Goal: Task Accomplishment & Management: Use online tool/utility

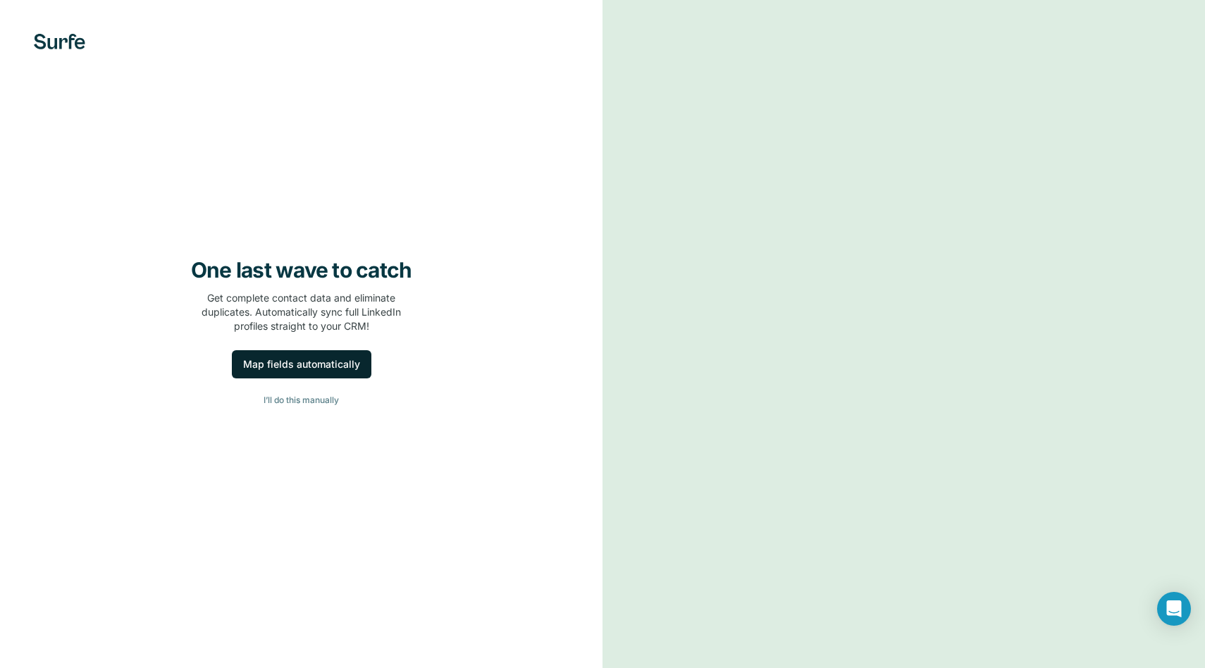
click at [282, 373] on button "Map fields automatically" at bounding box center [302, 364] width 140 height 28
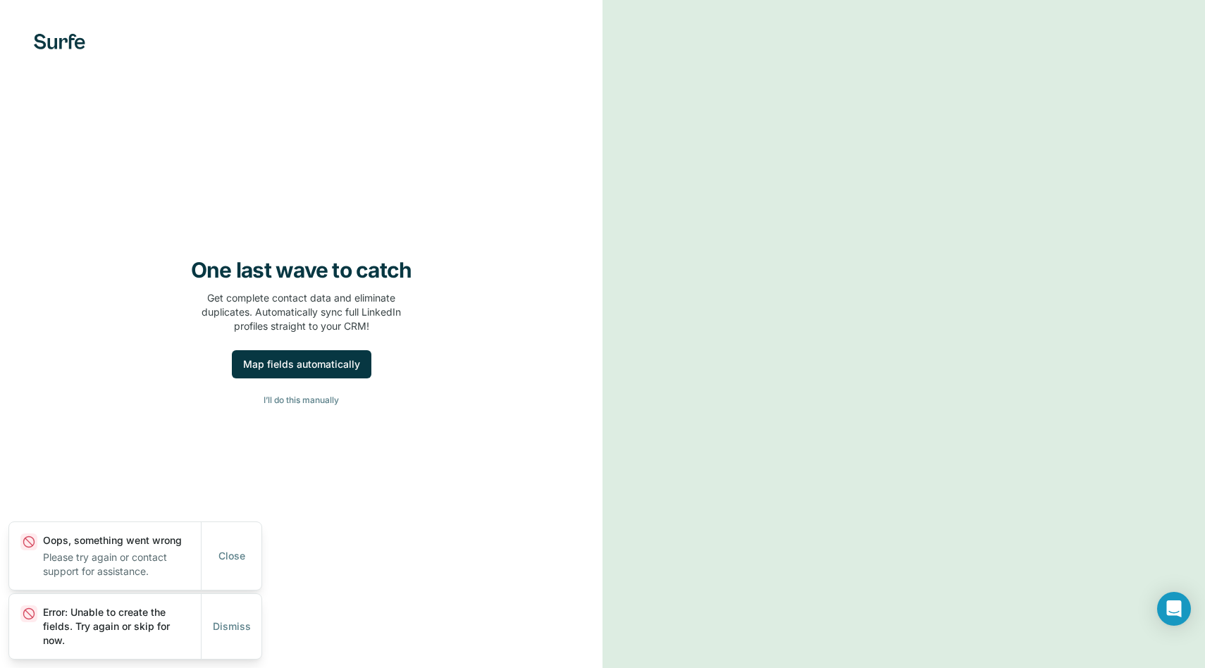
click at [42, 24] on div "One last wave to catch Get complete contact data and eliminate duplicates. Auto…" at bounding box center [301, 334] width 603 height 668
click at [48, 30] on div "One last wave to catch Get complete contact data and eliminate duplicates. Auto…" at bounding box center [301, 334] width 603 height 668
click at [294, 399] on span "I’ll do this manually" at bounding box center [301, 400] width 75 height 13
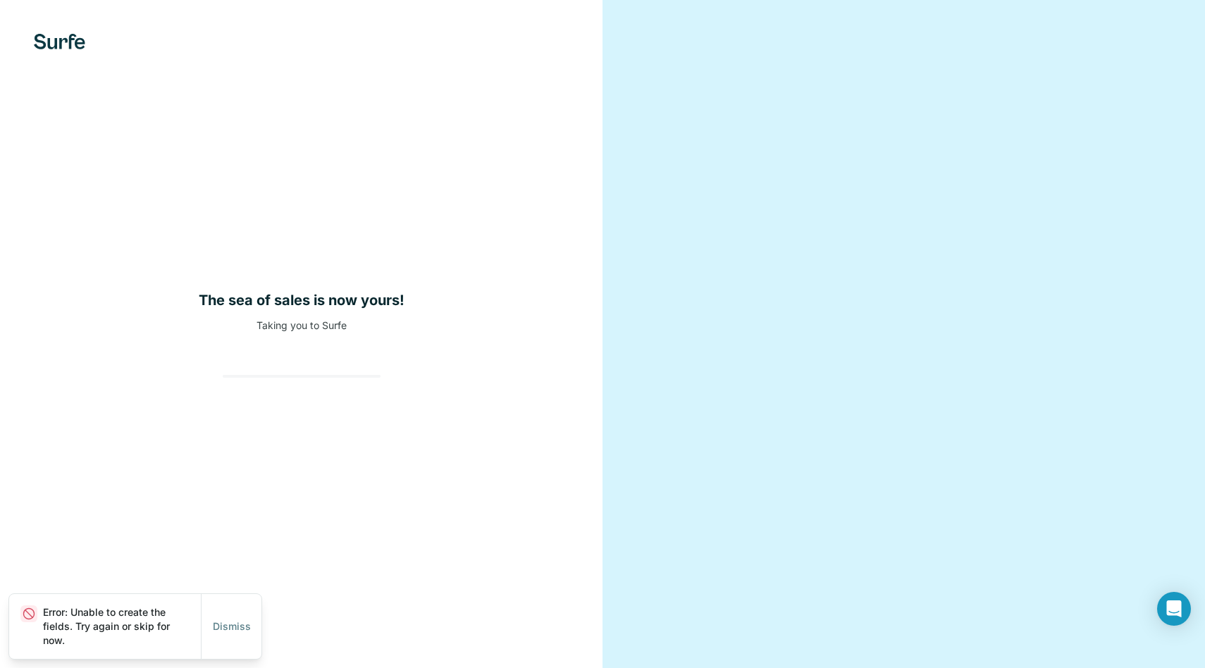
click at [294, 366] on div at bounding box center [301, 364] width 180 height 28
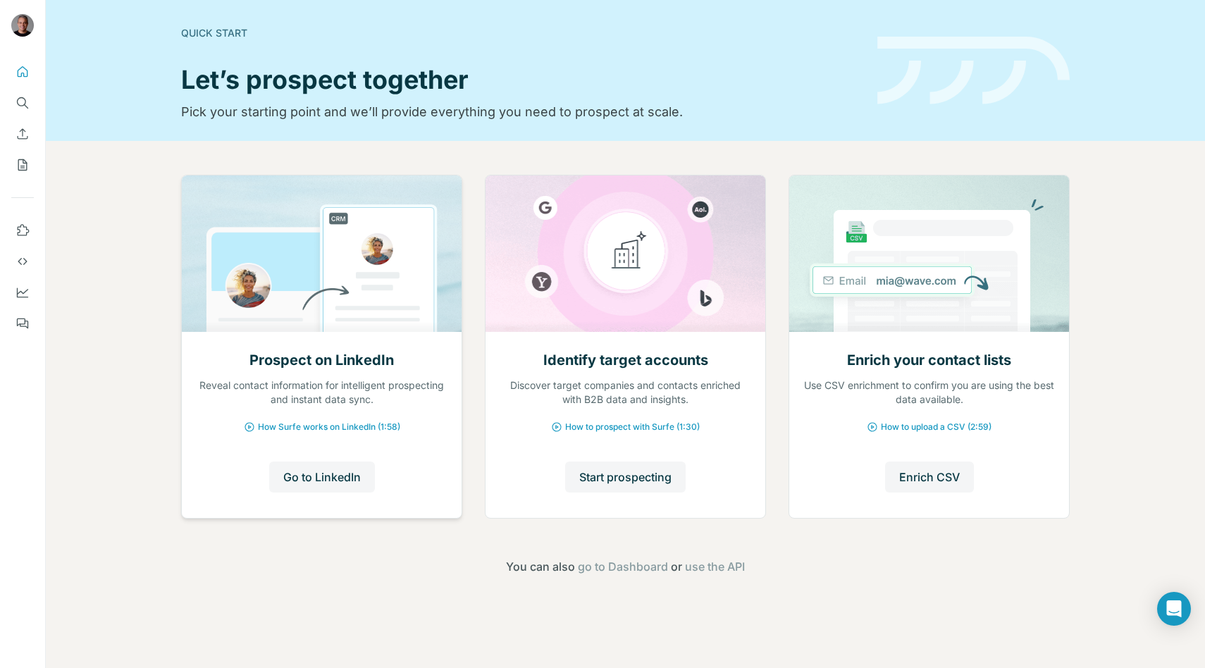
click at [452, 383] on div "Prospect on LinkedIn Reveal contact information for intelligent prospecting and…" at bounding box center [322, 424] width 280 height 187
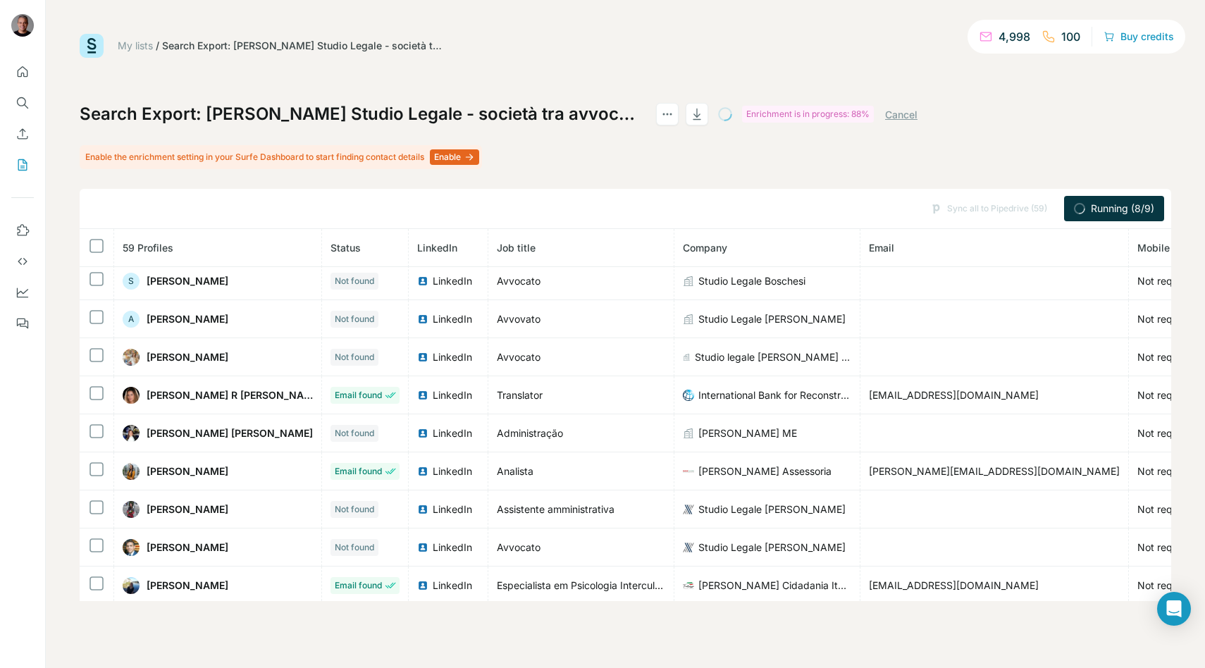
scroll to position [303, 0]
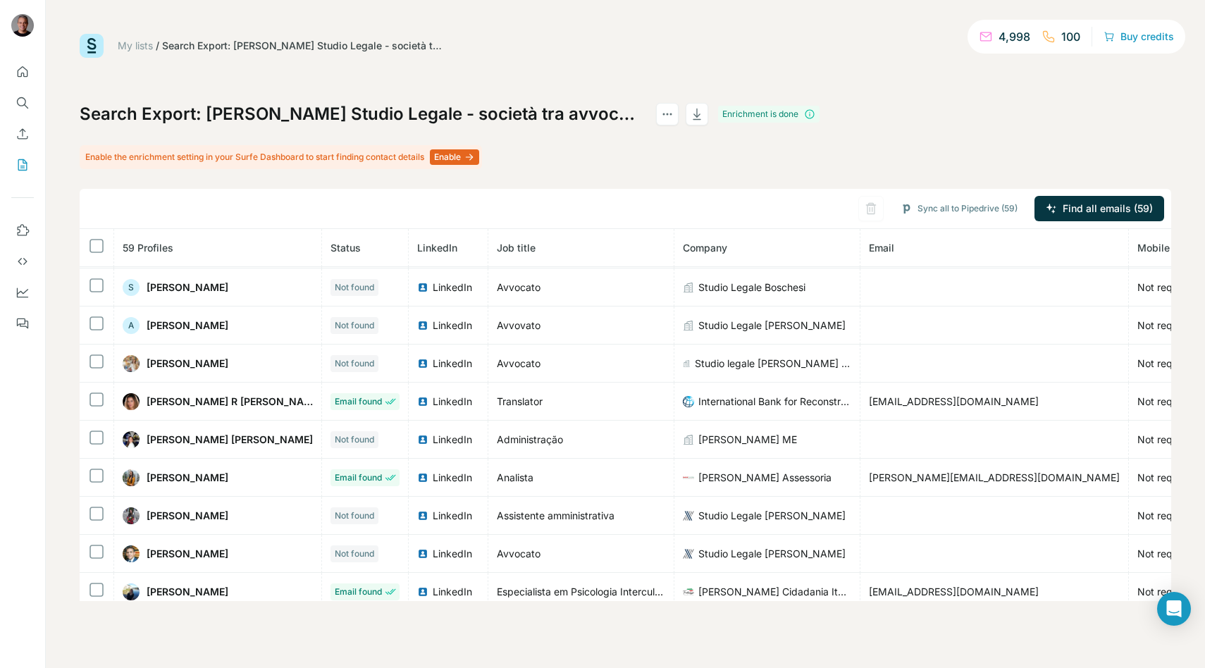
click at [683, 245] on span "Company" at bounding box center [705, 248] width 44 height 12
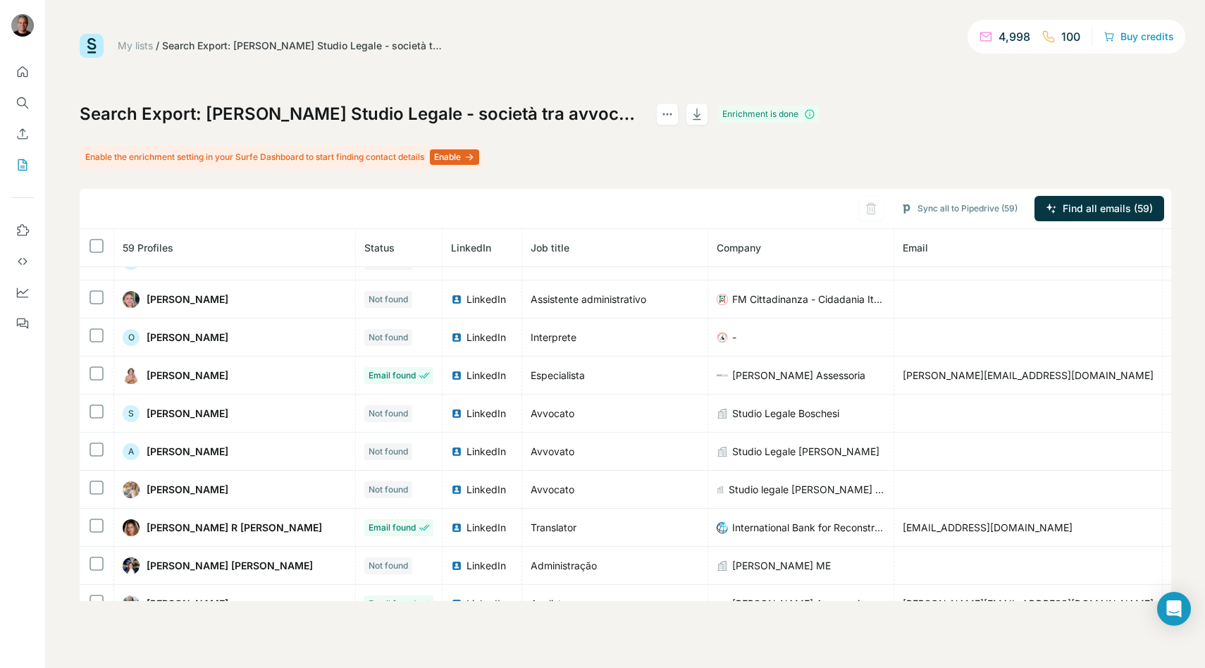
scroll to position [0, 0]
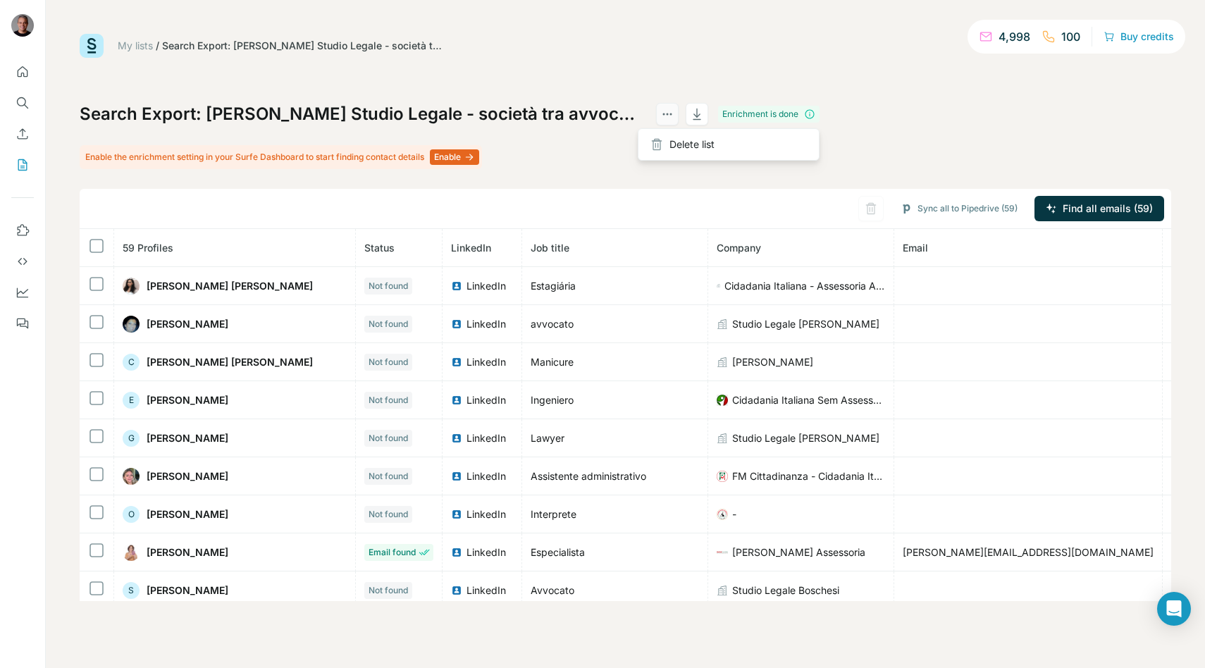
click at [660, 109] on icon "actions" at bounding box center [667, 114] width 14 height 14
click at [690, 113] on icon "button" at bounding box center [697, 114] width 14 height 14
click at [23, 92] on button "Search" at bounding box center [22, 102] width 23 height 25
click at [22, 102] on icon "Search" at bounding box center [23, 103] width 14 height 14
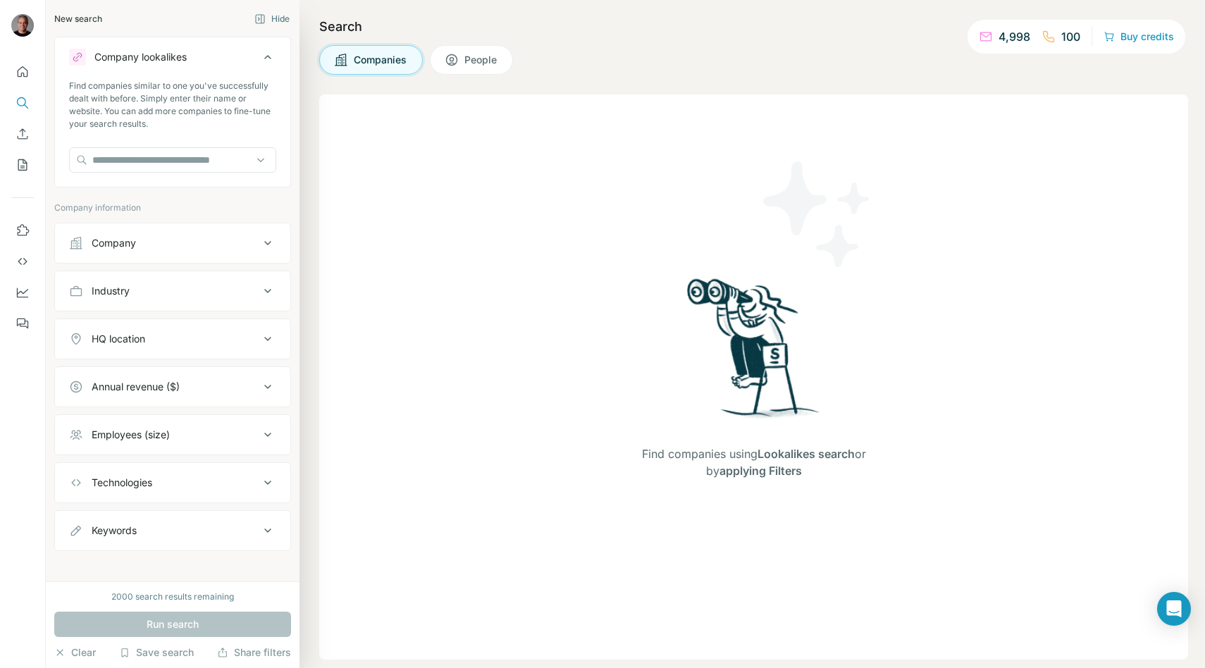
click at [109, 249] on div "Company" at bounding box center [114, 243] width 44 height 14
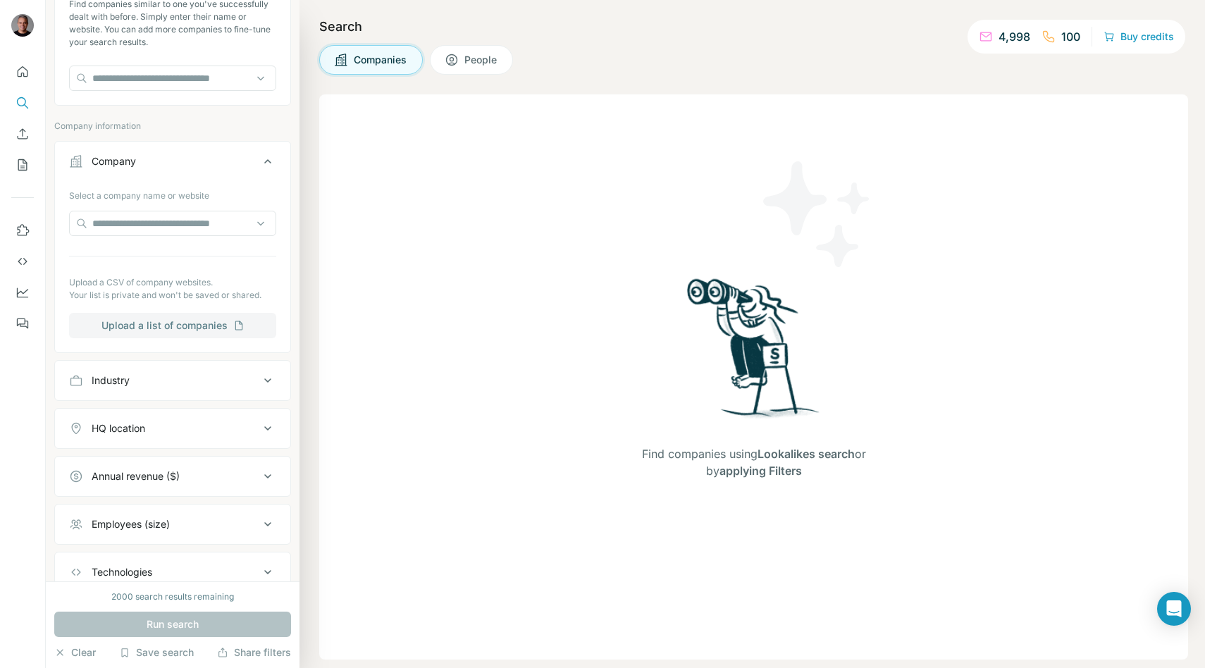
scroll to position [83, 0]
click at [108, 394] on button "Industry" at bounding box center [172, 379] width 235 height 34
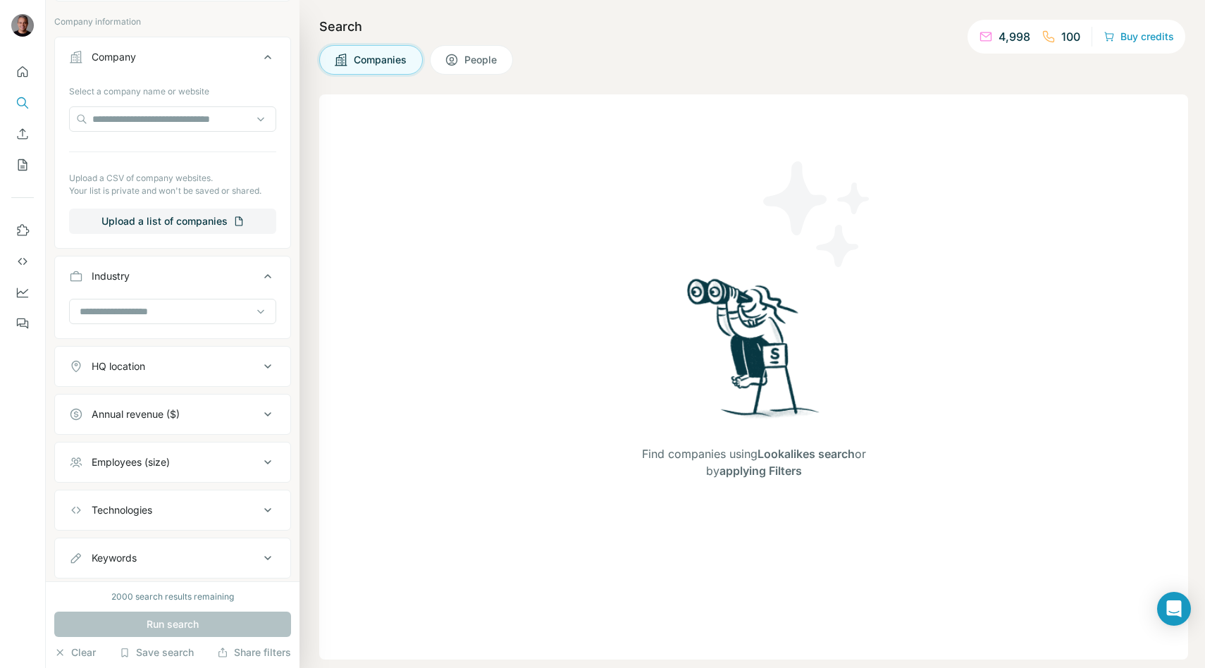
scroll to position [187, 0]
click at [128, 376] on button "HQ location" at bounding box center [172, 366] width 235 height 34
click at [125, 397] on input "text" at bounding box center [172, 400] width 207 height 25
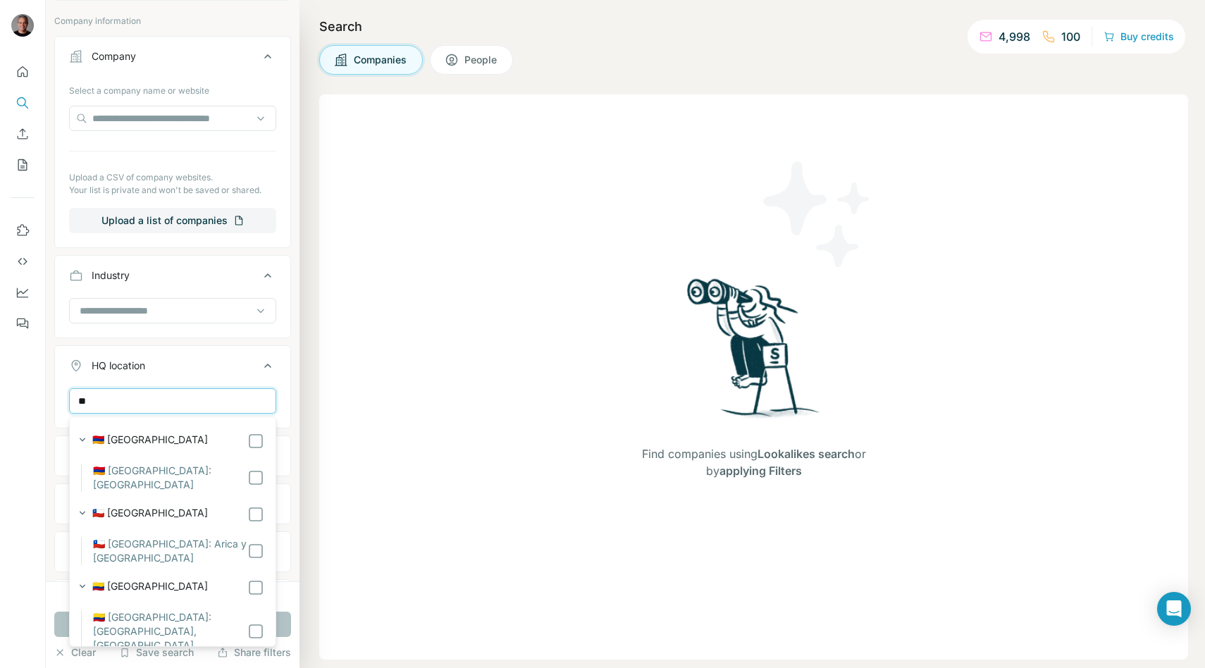
type input "*"
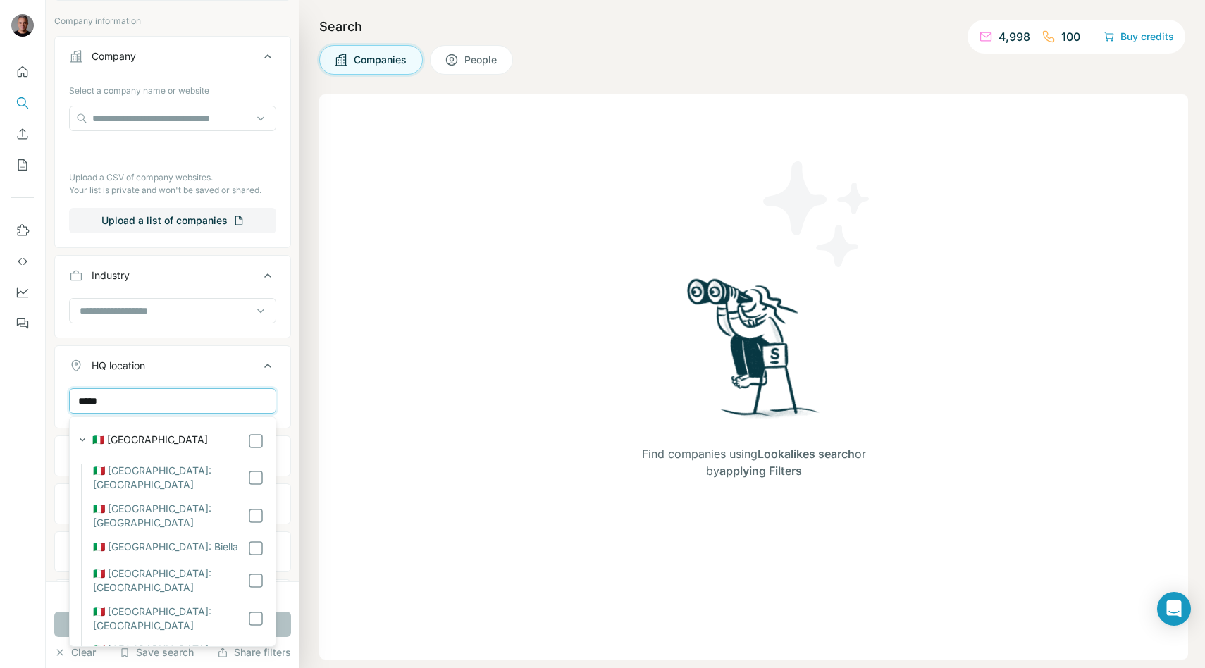
type input "*****"
click at [287, 390] on div "***** Italy Clear all" at bounding box center [172, 431] width 235 height 87
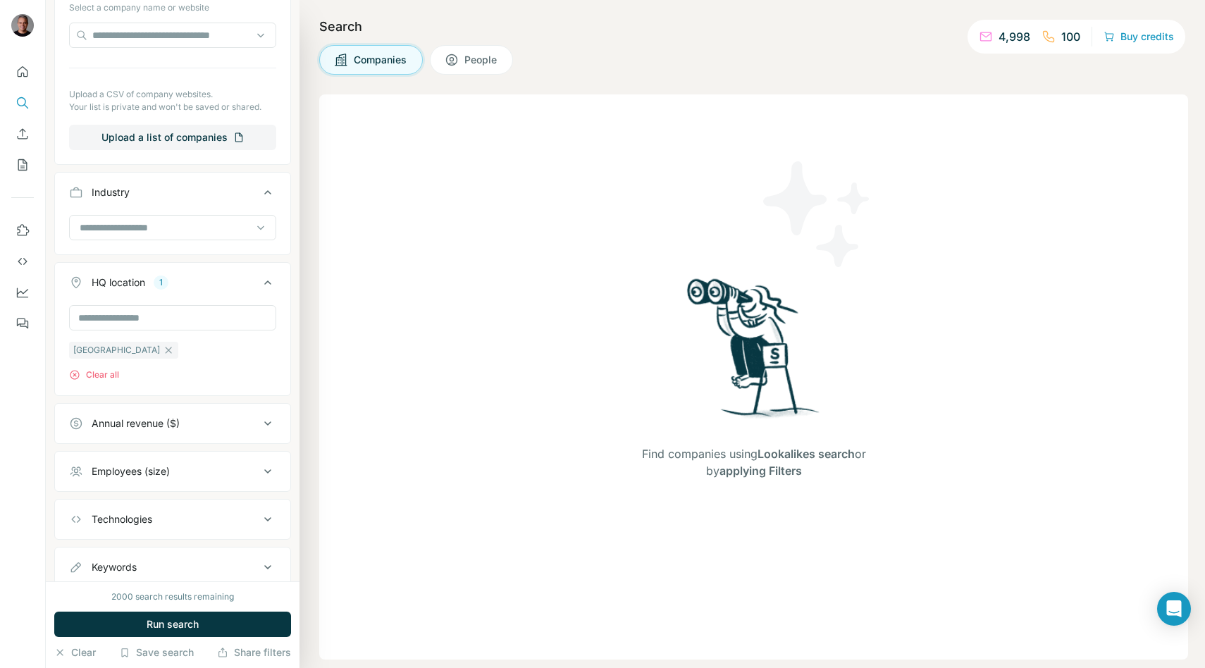
scroll to position [315, 0]
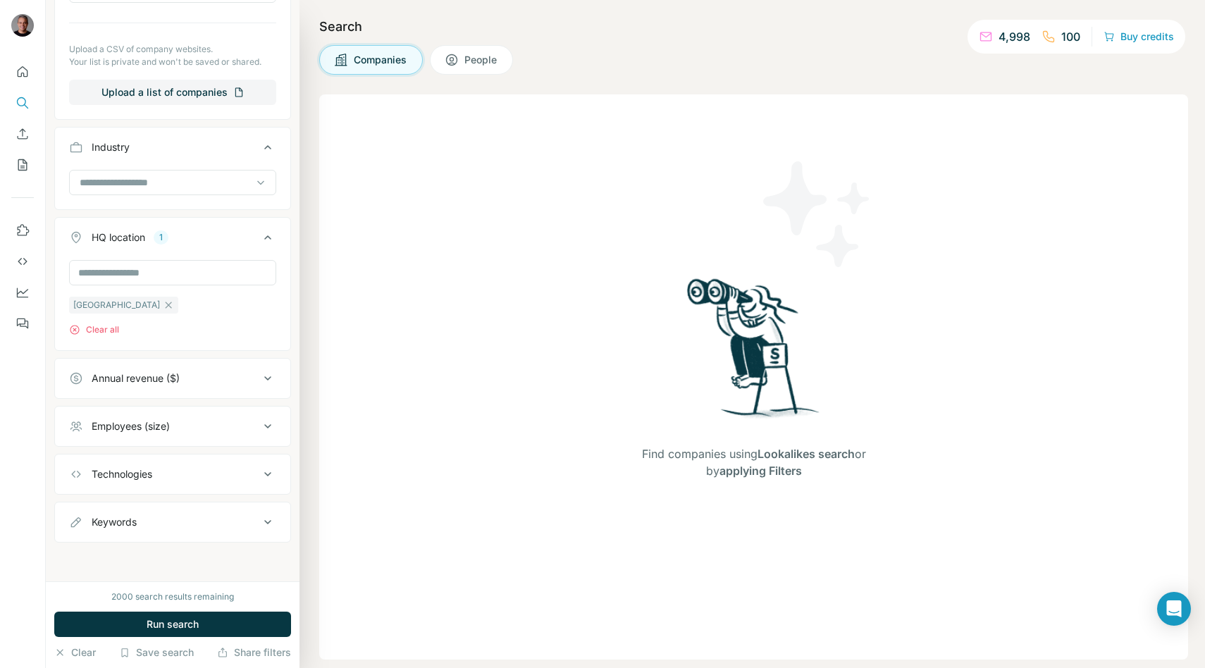
click at [223, 525] on div "Keywords" at bounding box center [164, 522] width 190 height 14
click at [179, 554] on input "text" at bounding box center [158, 557] width 179 height 25
type input "**********"
click at [261, 559] on icon "button" at bounding box center [264, 557] width 11 height 8
click at [238, 621] on button "Run search" at bounding box center [172, 624] width 237 height 25
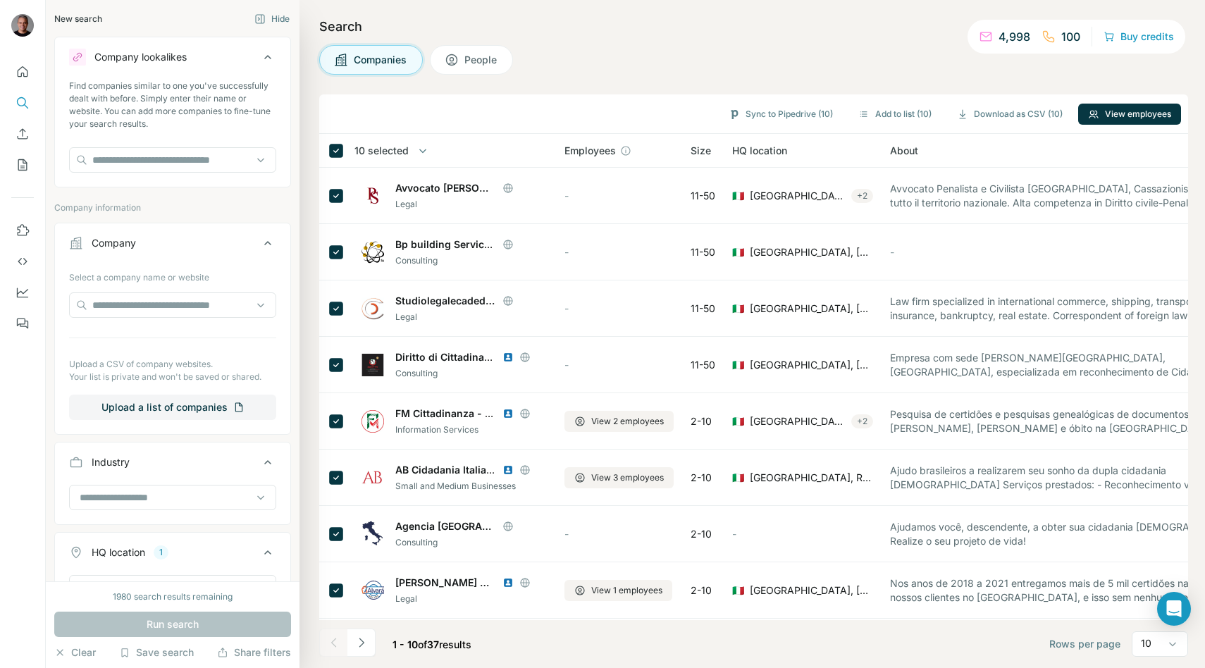
click at [534, 90] on div "Search Companies People Sync to Pipedrive (10) Add to list (10) Download as CSV…" at bounding box center [753, 334] width 906 height 668
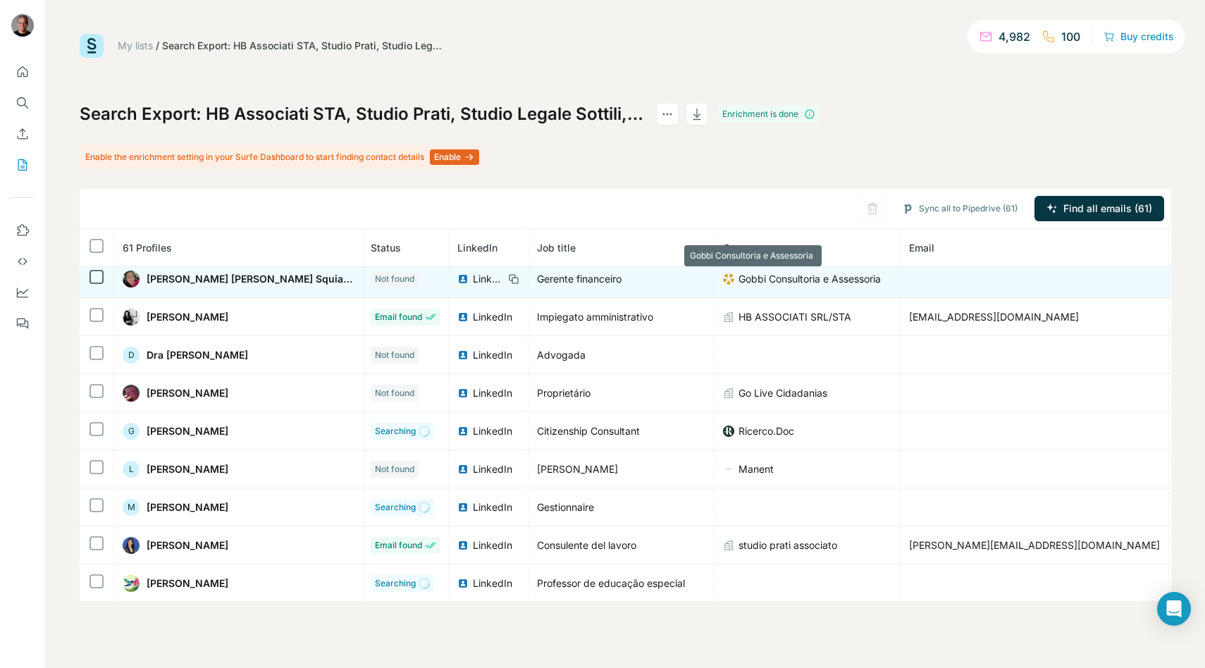
scroll to position [45, 0]
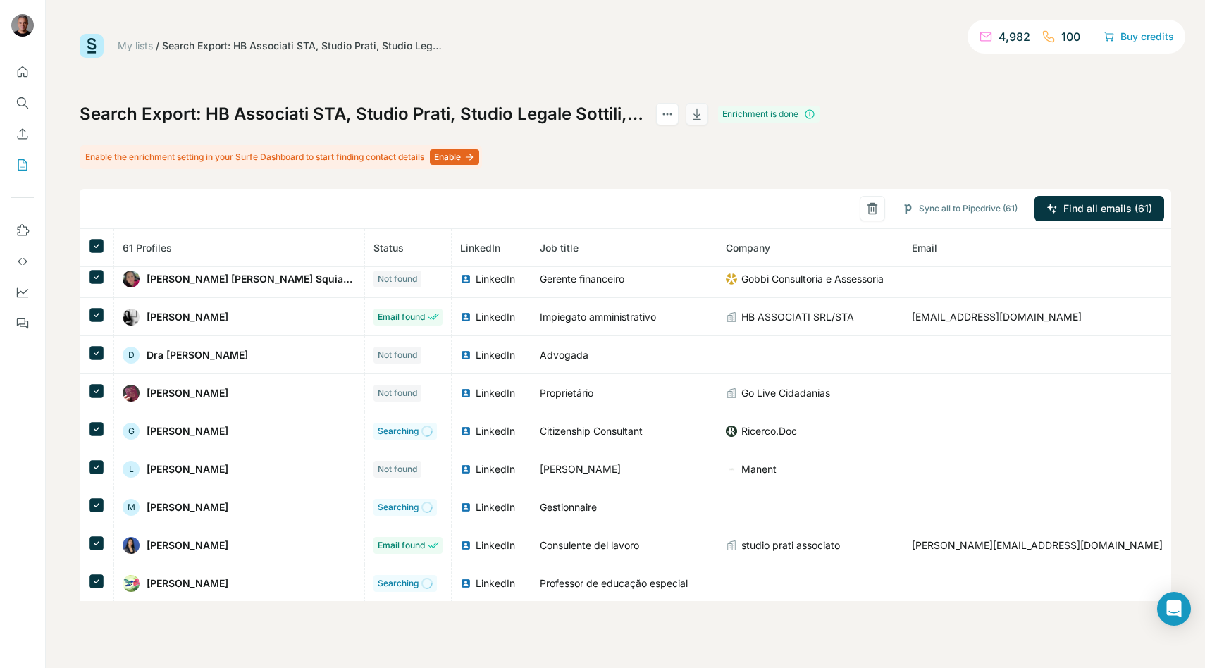
click at [690, 110] on icon "button" at bounding box center [697, 114] width 14 height 14
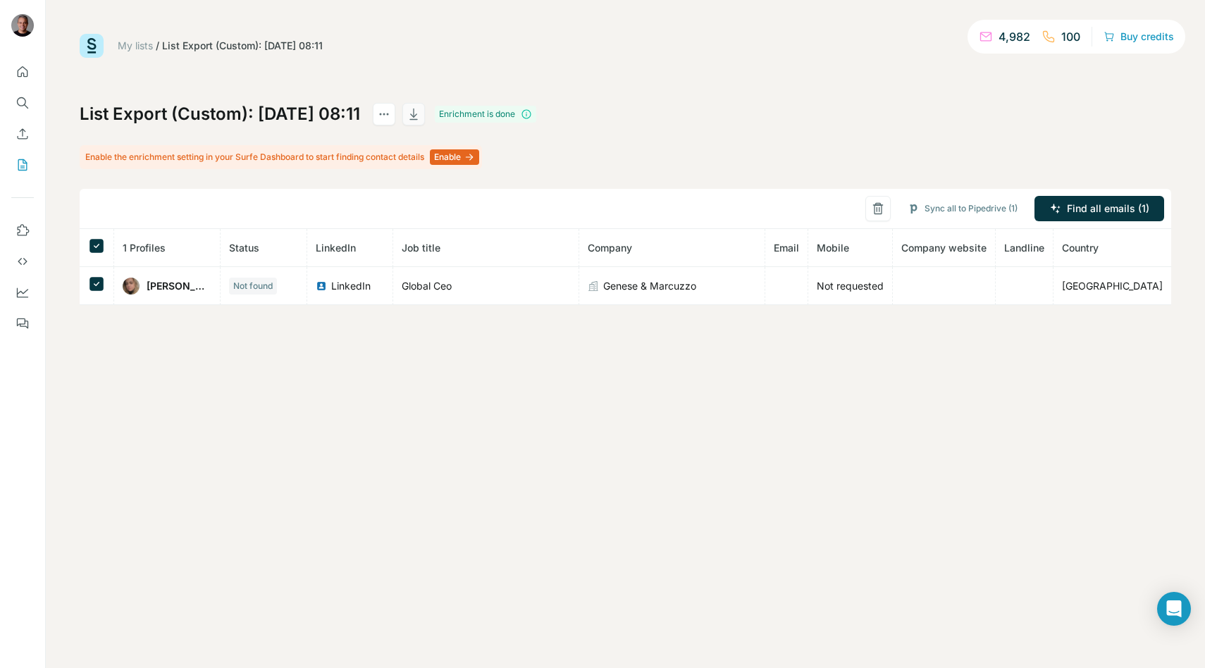
click at [425, 120] on button "button" at bounding box center [413, 114] width 23 height 23
click at [127, 47] on link "My lists" at bounding box center [135, 45] width 35 height 12
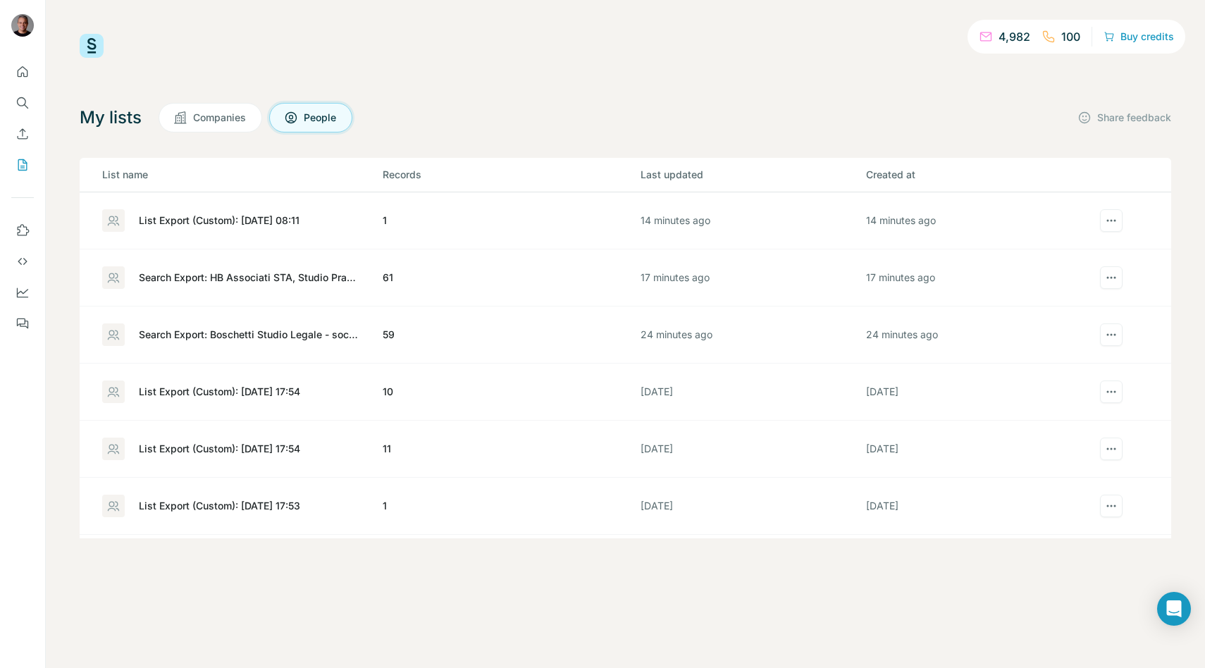
click at [552, 138] on div "My lists Companies People Share feedback List name Records Last updated Created…" at bounding box center [626, 321] width 1092 height 436
click at [300, 113] on button "People" at bounding box center [310, 118] width 83 height 30
click at [5, 136] on div at bounding box center [22, 193] width 45 height 285
click at [25, 131] on icon "Enrich CSV" at bounding box center [23, 133] width 11 height 11
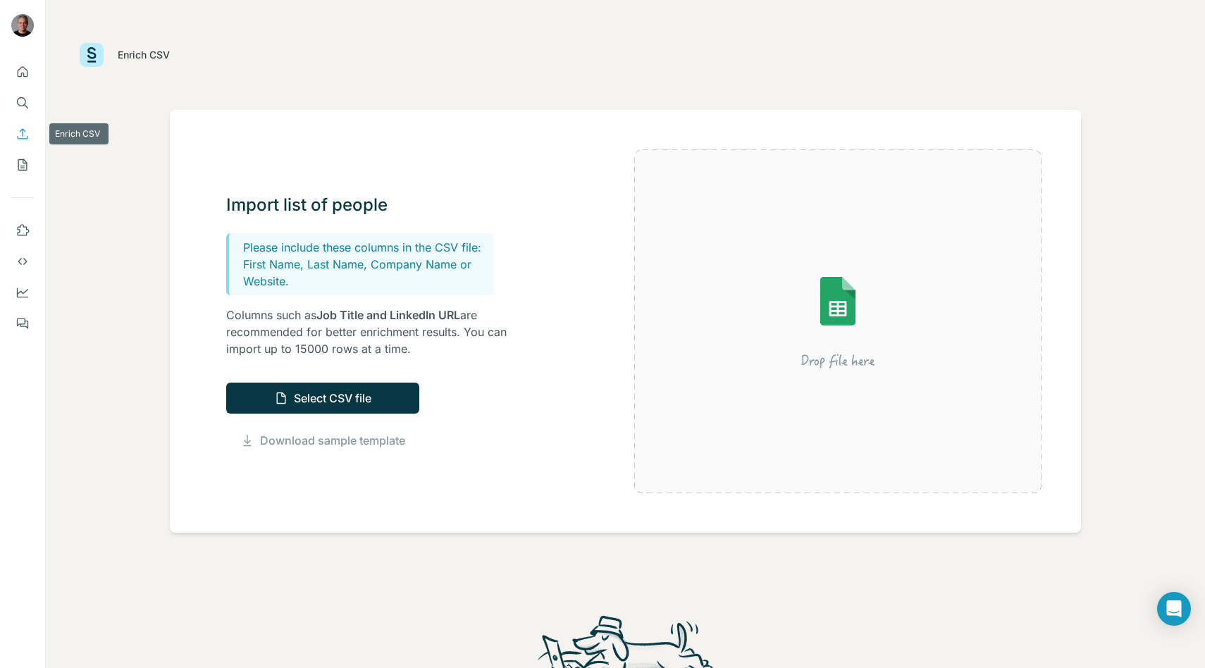
click at [25, 131] on icon "Enrich CSV" at bounding box center [23, 133] width 11 height 11
click at [345, 404] on button "Select CSV file" at bounding box center [322, 398] width 193 height 31
click at [324, 391] on button "Select CSV file" at bounding box center [322, 398] width 193 height 31
click at [357, 392] on button "Select CSV file" at bounding box center [322, 398] width 193 height 31
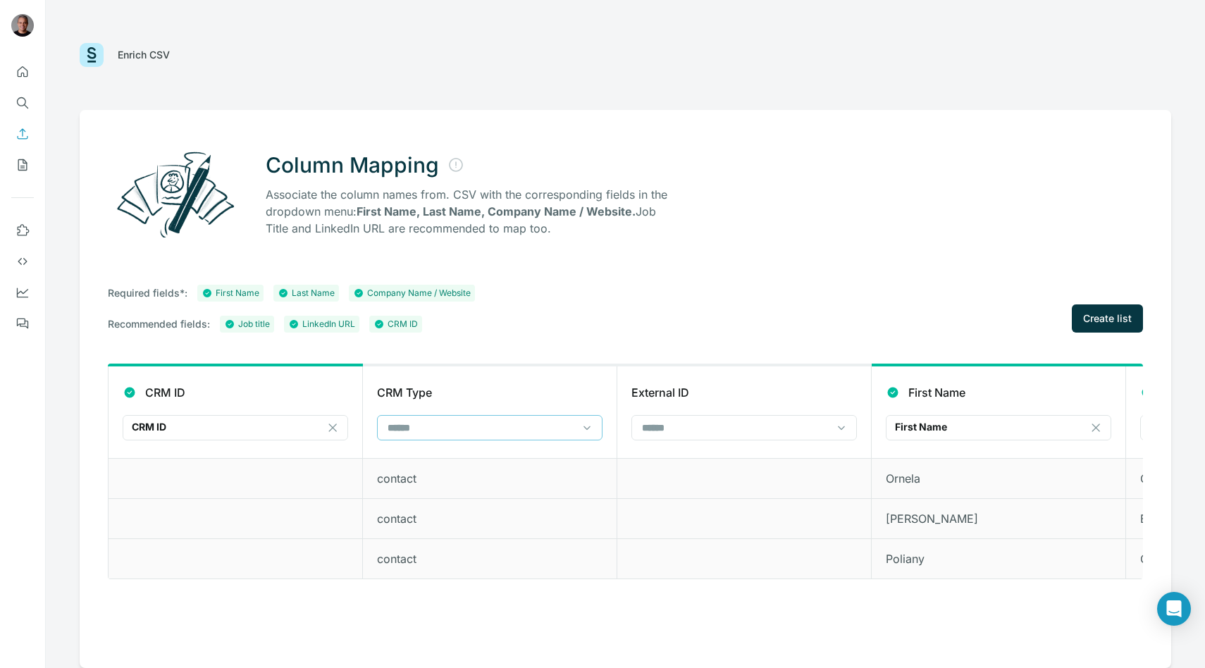
click at [467, 428] on input at bounding box center [481, 428] width 190 height 16
click at [476, 430] on input at bounding box center [481, 428] width 190 height 16
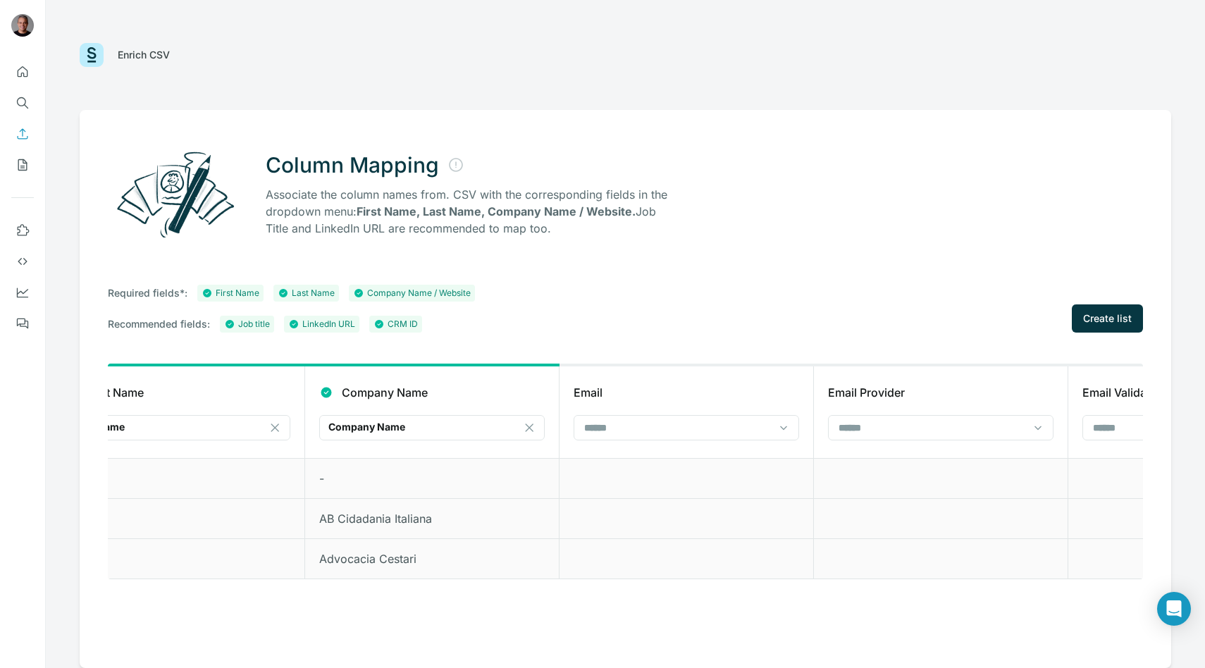
scroll to position [0, 1087]
click at [615, 430] on input at bounding box center [667, 428] width 190 height 16
click at [627, 430] on input at bounding box center [667, 428] width 190 height 16
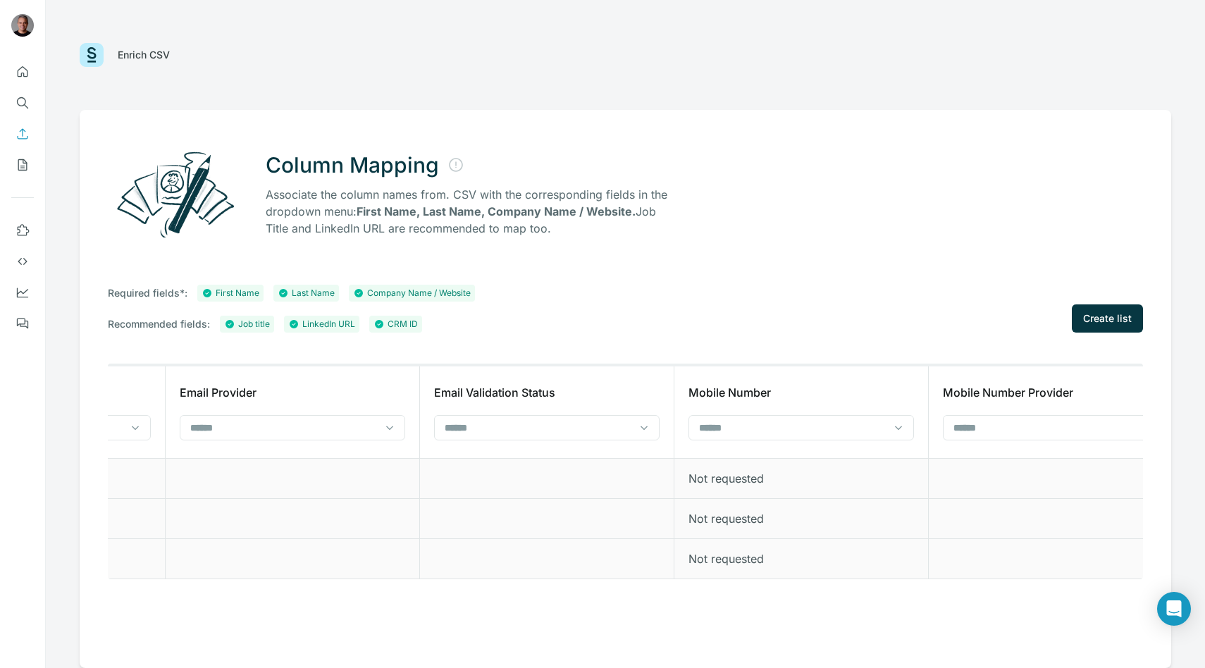
scroll to position [0, 1760]
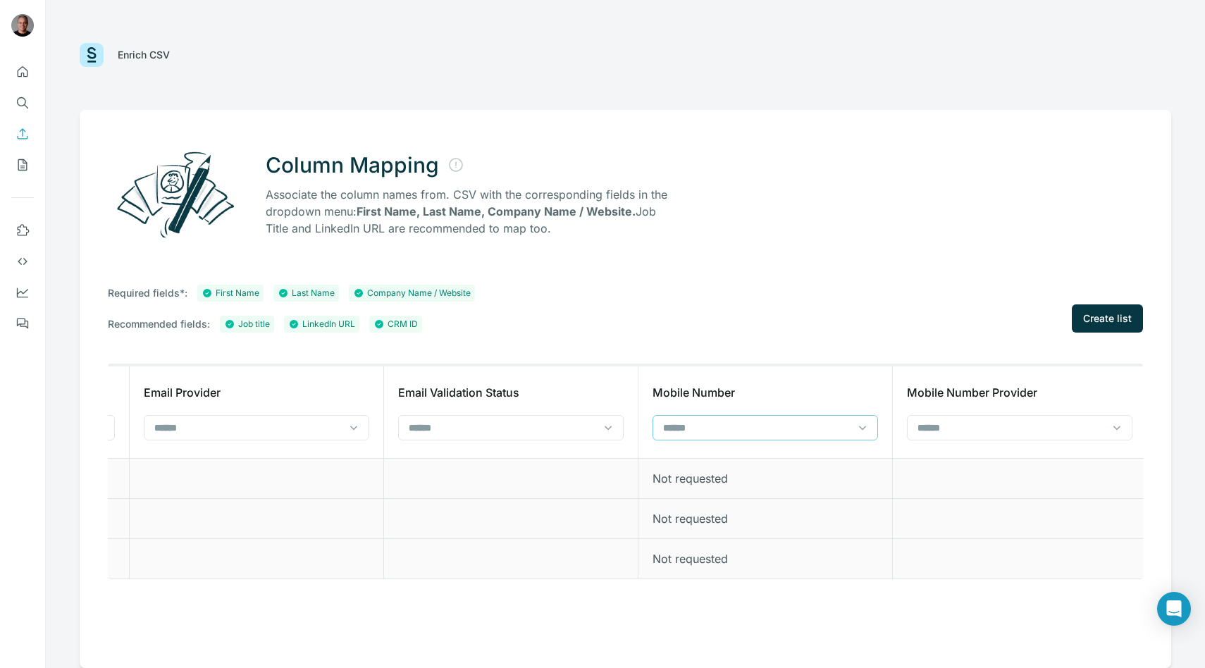
click at [838, 426] on input at bounding box center [757, 428] width 190 height 16
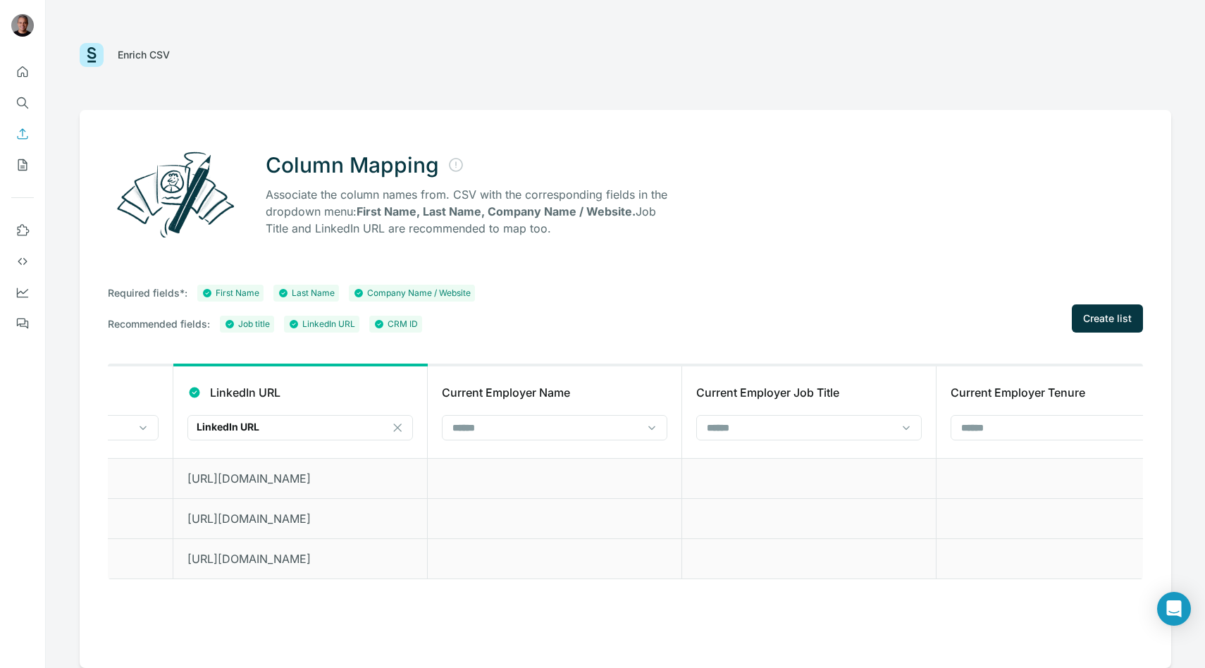
scroll to position [0, 4616]
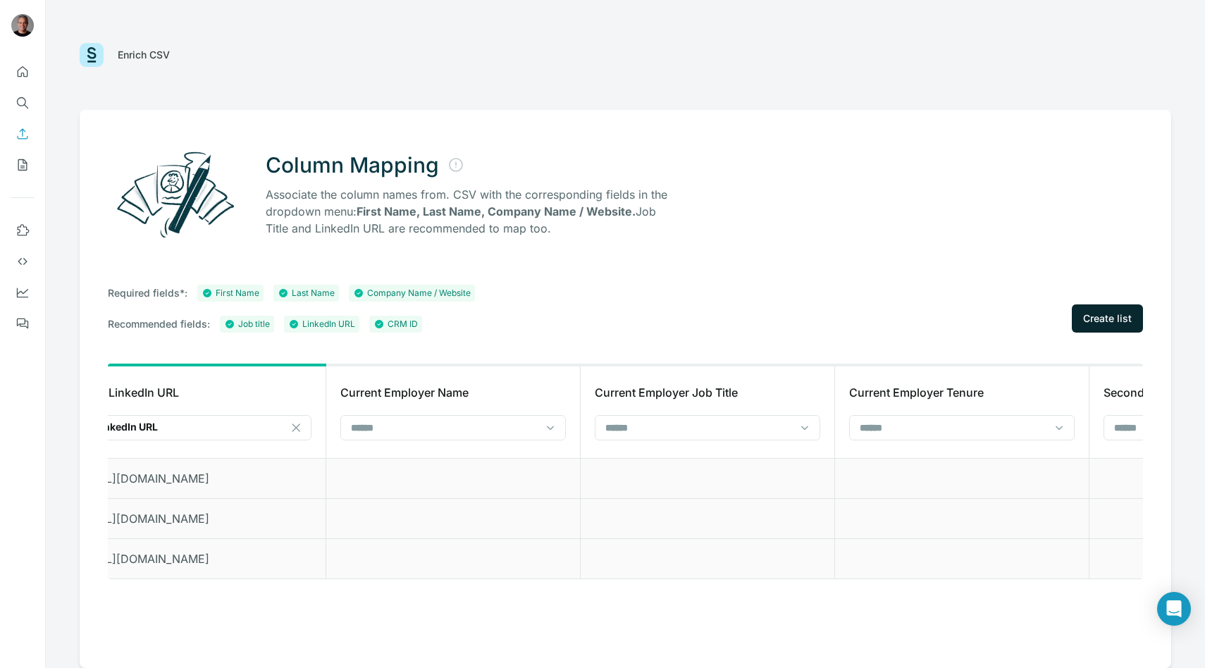
click at [1107, 323] on span "Create list" at bounding box center [1107, 319] width 49 height 14
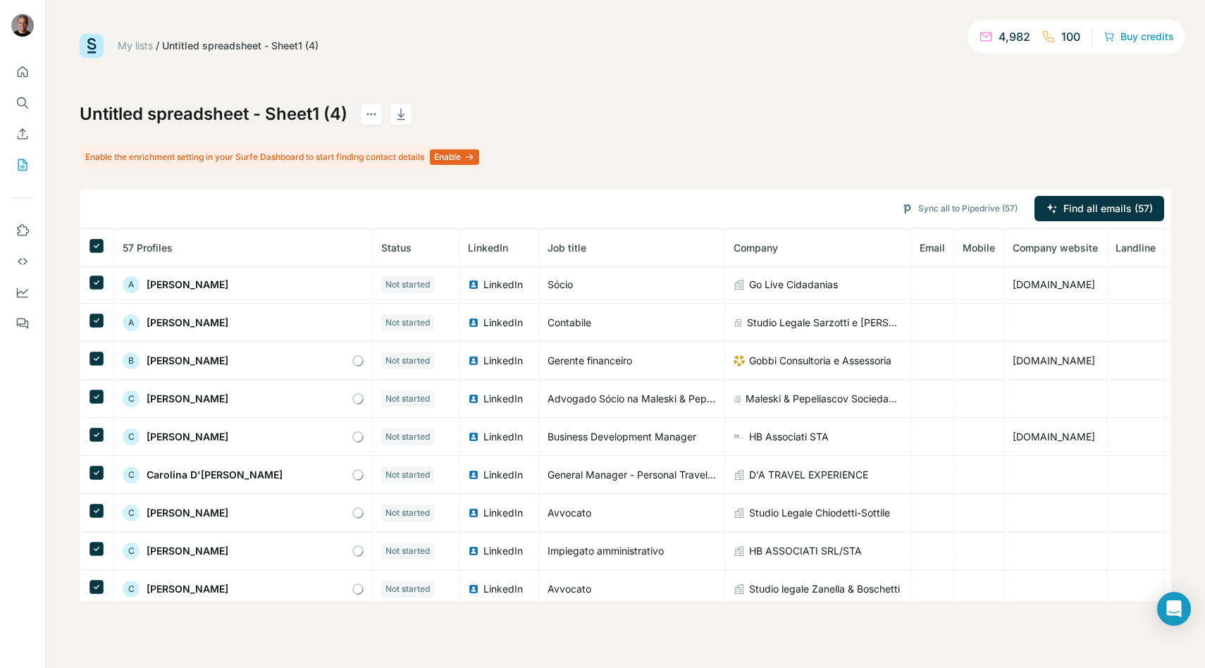
scroll to position [427, 0]
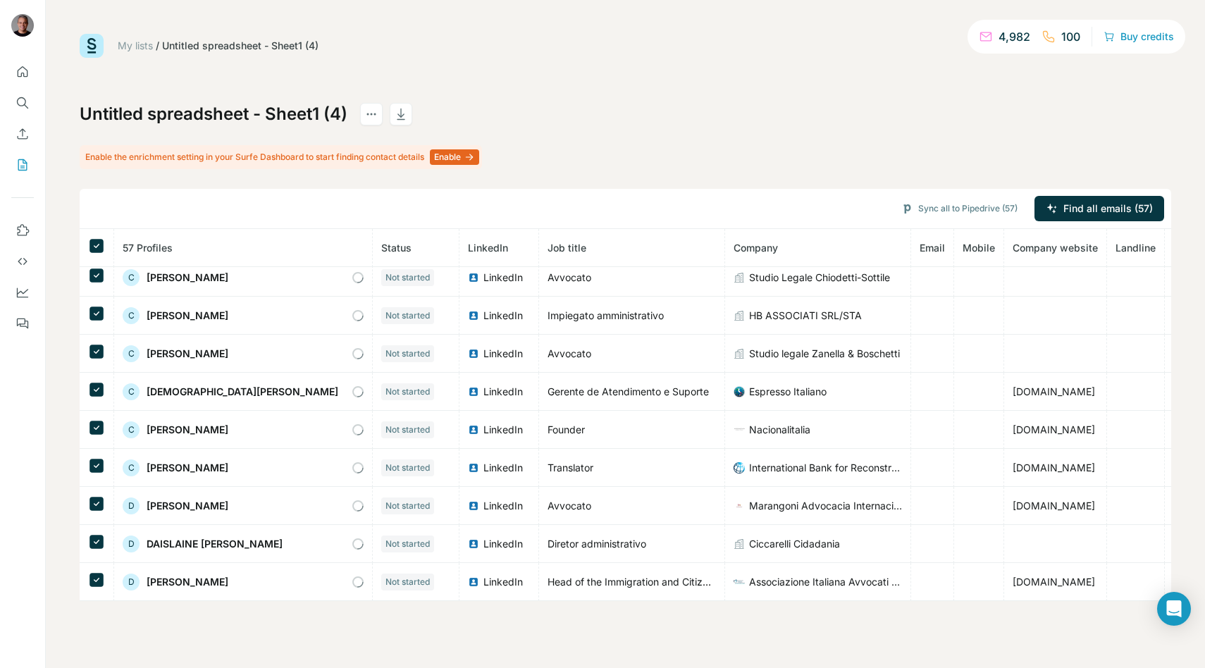
click at [447, 156] on button "Enable" at bounding box center [454, 157] width 49 height 16
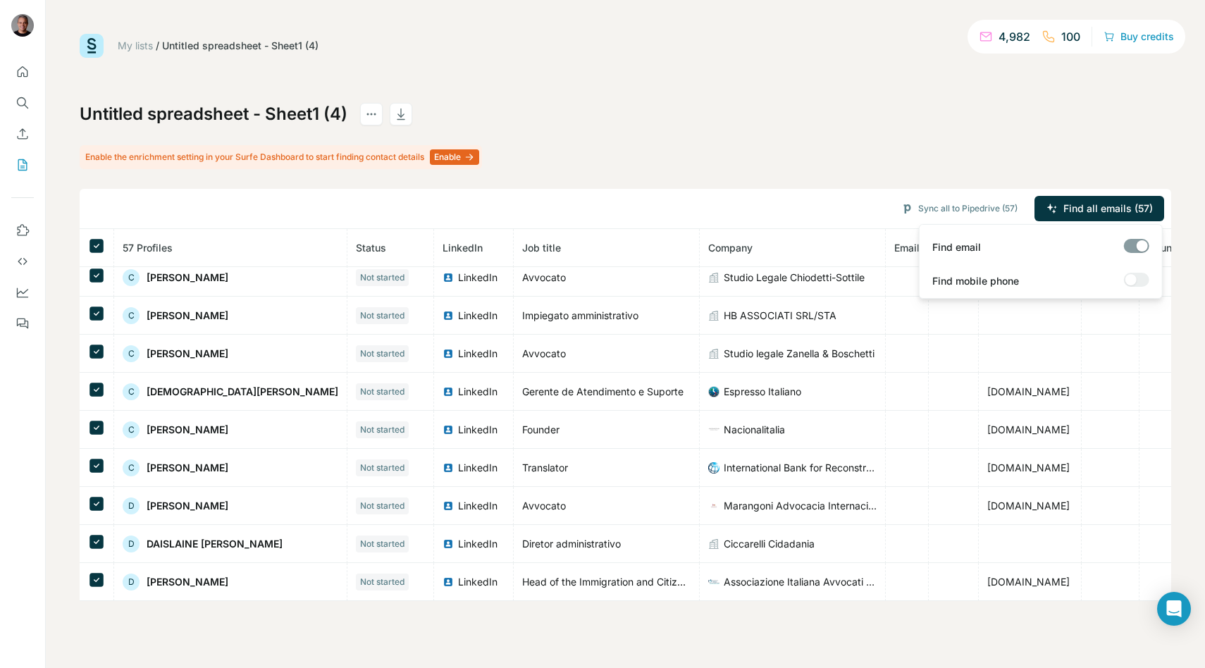
click at [1132, 278] on div at bounding box center [1136, 280] width 25 height 14
click at [1134, 281] on div at bounding box center [1136, 280] width 25 height 14
click at [943, 126] on div "Untitled spreadsheet - Sheet1 (4) Enable the enrichment setting in your Surfe D…" at bounding box center [626, 352] width 1092 height 498
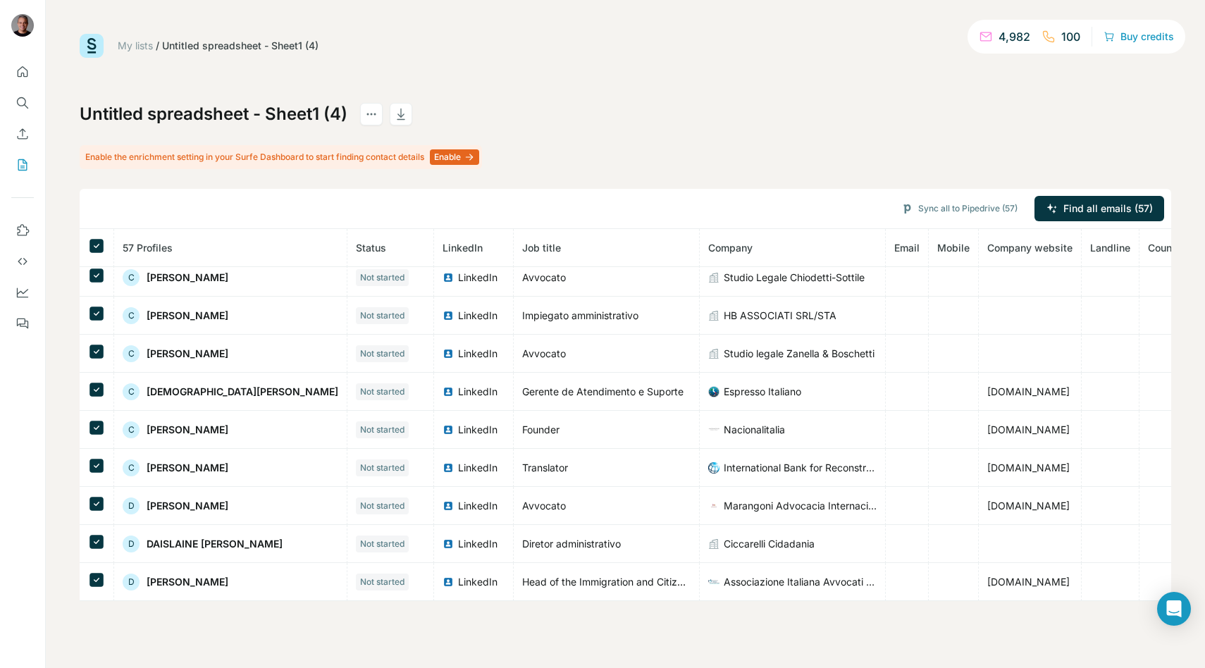
click at [930, 158] on div "Untitled spreadsheet - Sheet1 (4) Enable the enrichment setting in your Surfe D…" at bounding box center [626, 352] width 1092 height 498
click at [1133, 283] on div at bounding box center [1136, 280] width 25 height 14
click at [1056, 117] on div "Untitled spreadsheet - Sheet1 (4) Enable the enrichment setting in your Surfe D…" at bounding box center [626, 352] width 1092 height 498
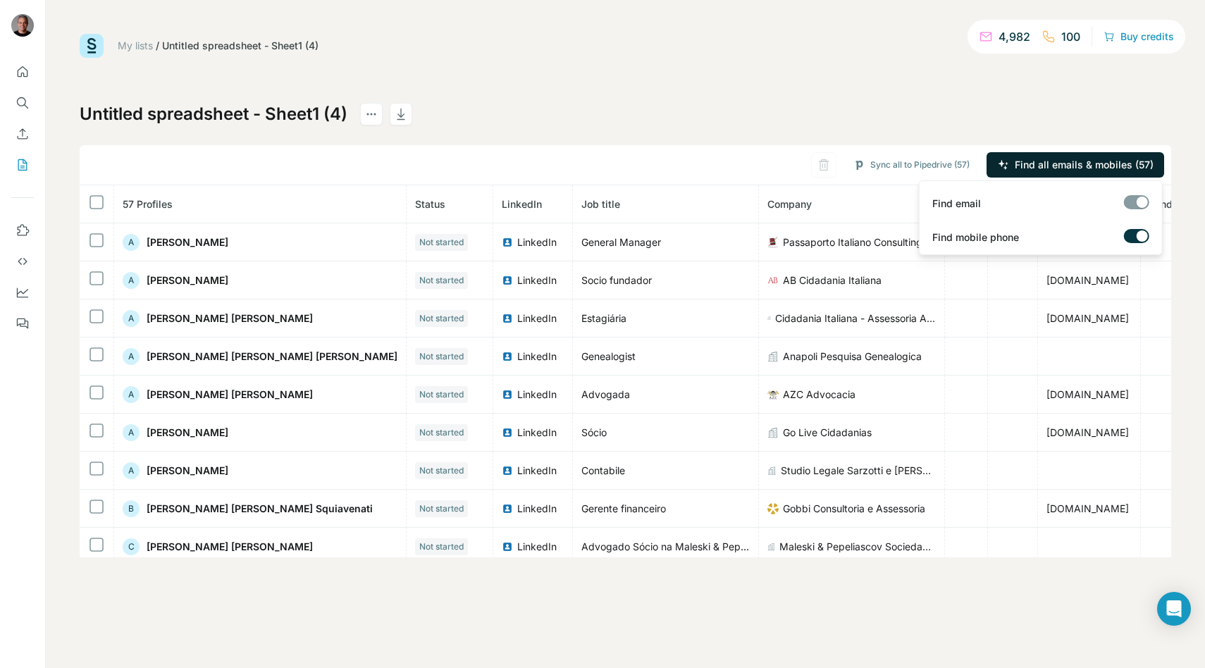
click at [1062, 164] on span "Find all emails & mobiles (57)" at bounding box center [1084, 165] width 139 height 14
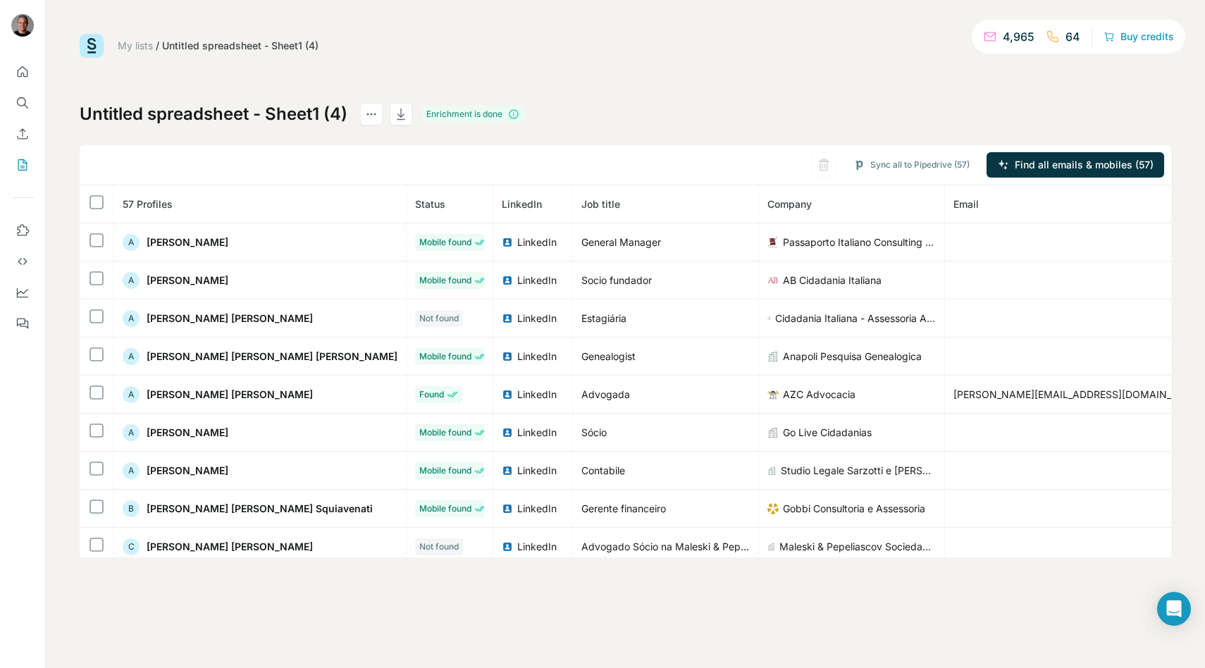
click at [84, 199] on th at bounding box center [97, 204] width 35 height 38
click at [154, 122] on h1 "Untitled spreadsheet - Sheet1 (4)" at bounding box center [214, 114] width 268 height 23
click at [286, 109] on h1 "Untitled spreadsheet - Sheet1 (4)" at bounding box center [214, 114] width 268 height 23
click at [896, 164] on button "Sync all to Pipedrive (57)" at bounding box center [912, 164] width 136 height 21
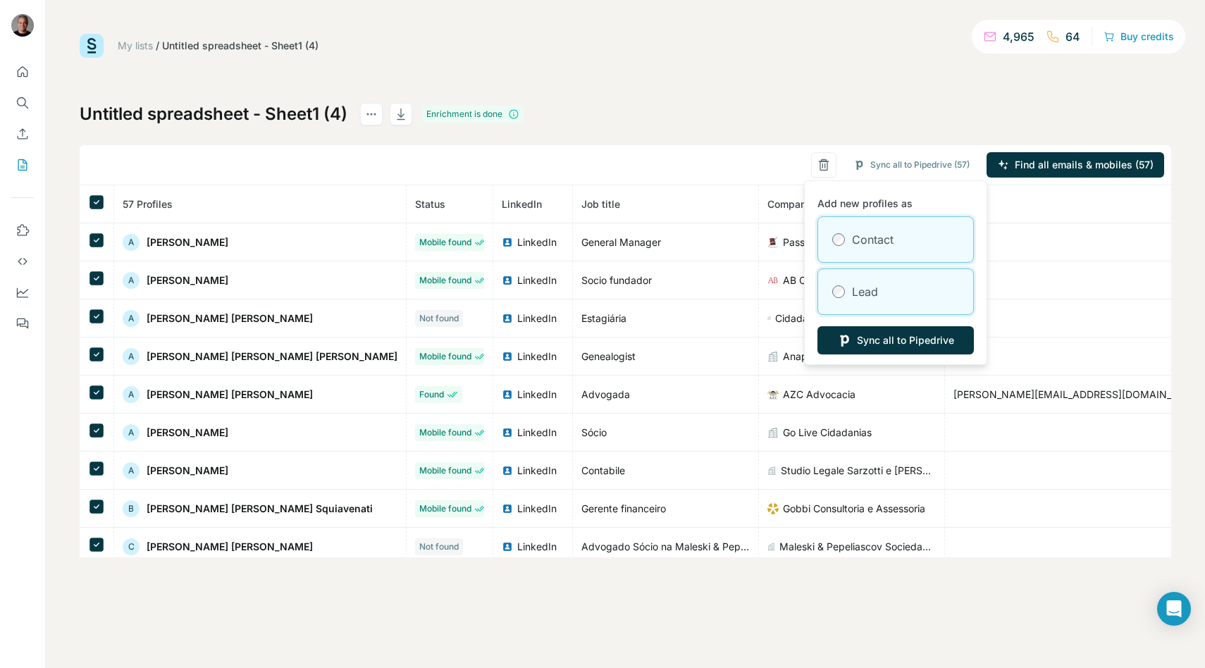
click at [866, 290] on label "Lead" at bounding box center [865, 291] width 26 height 17
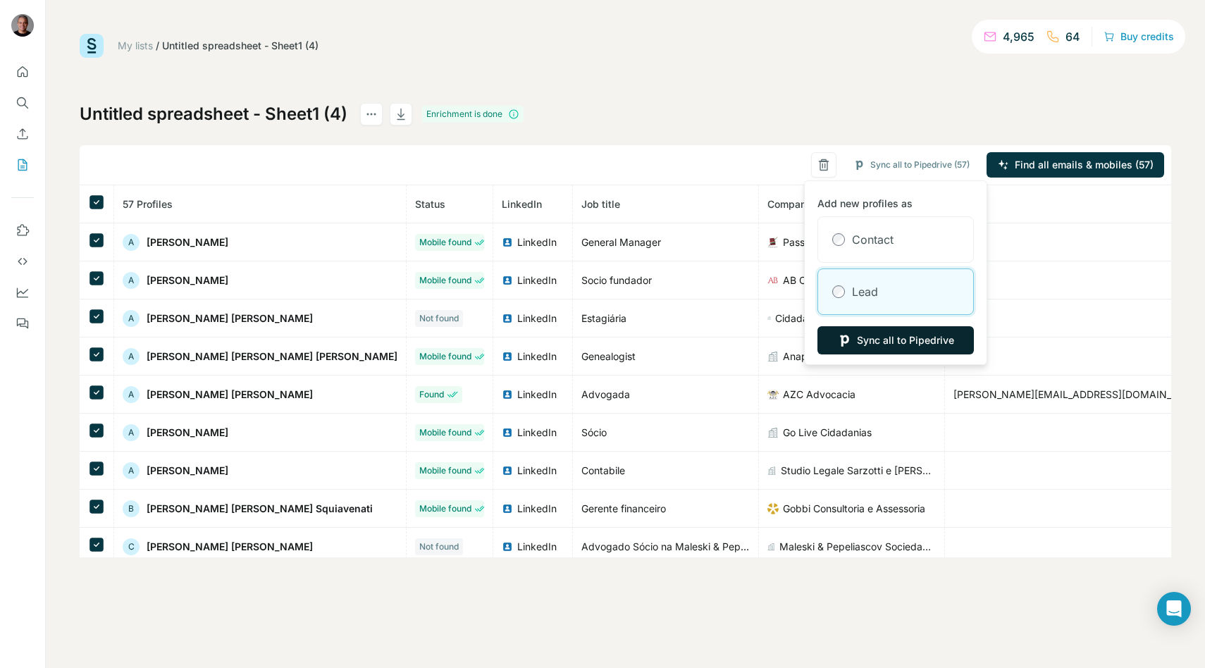
click at [868, 335] on button "Sync all to Pipedrive" at bounding box center [896, 340] width 156 height 28
